Goal: Transaction & Acquisition: Book appointment/travel/reservation

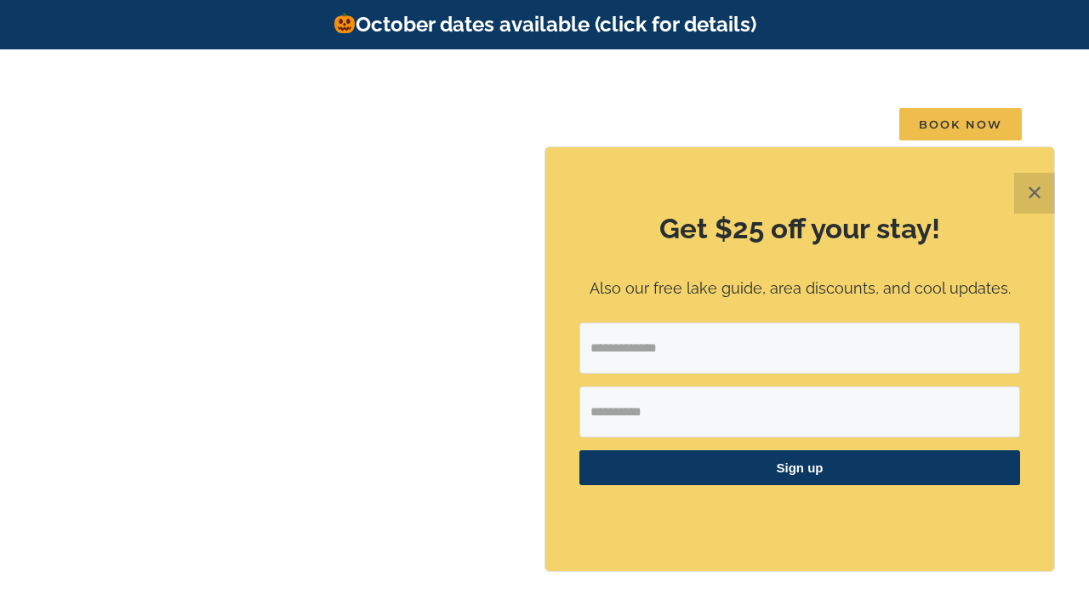
click at [1023, 195] on button "✕" at bounding box center [1034, 193] width 41 height 41
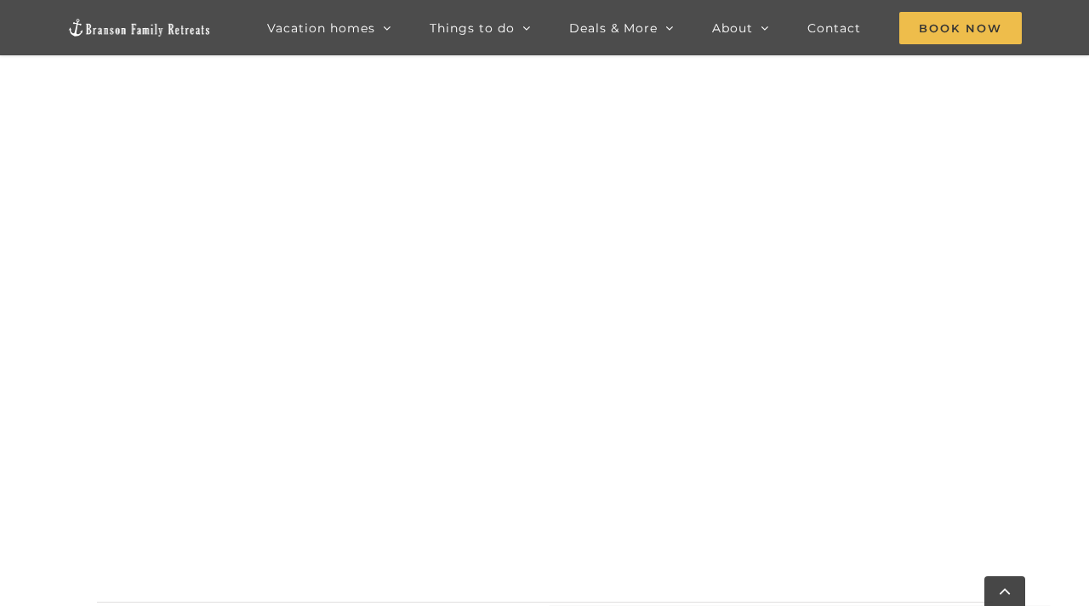
scroll to position [953, 0]
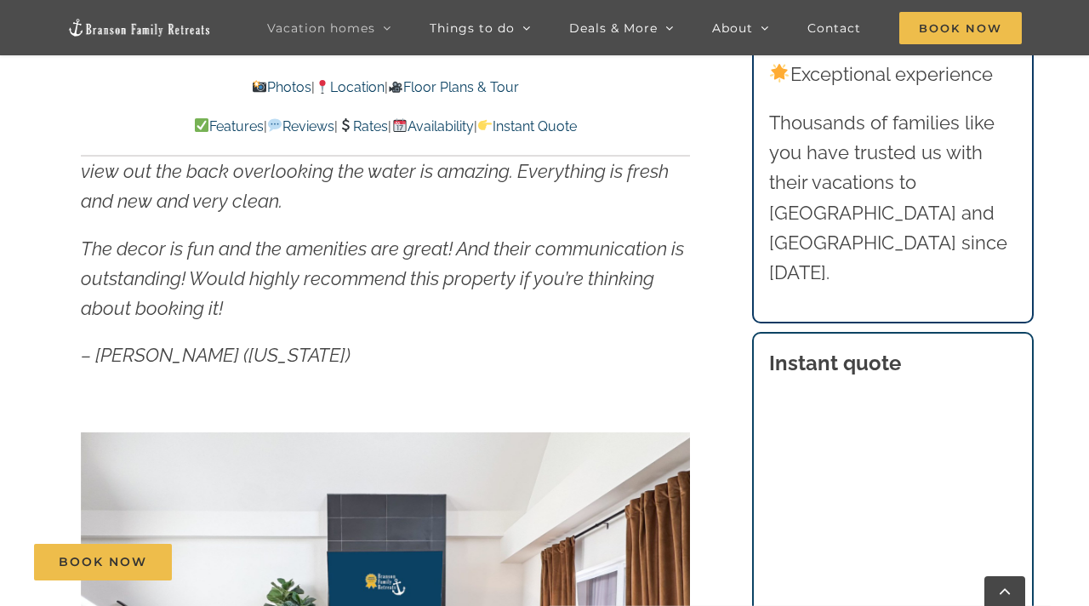
scroll to position [996, 0]
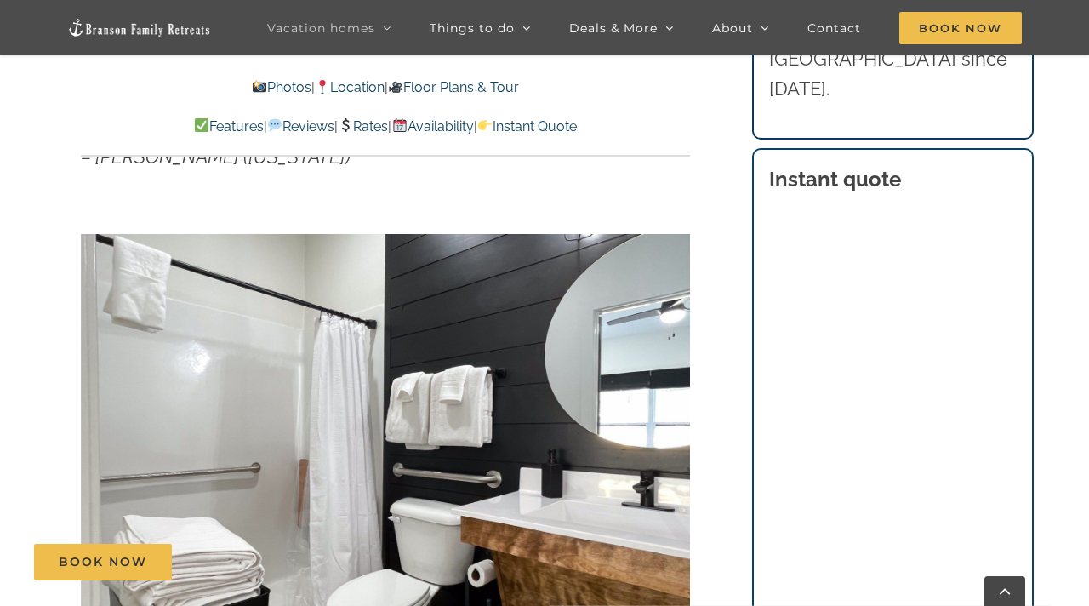
scroll to position [929, 0]
